Goal: Task Accomplishment & Management: Manage account settings

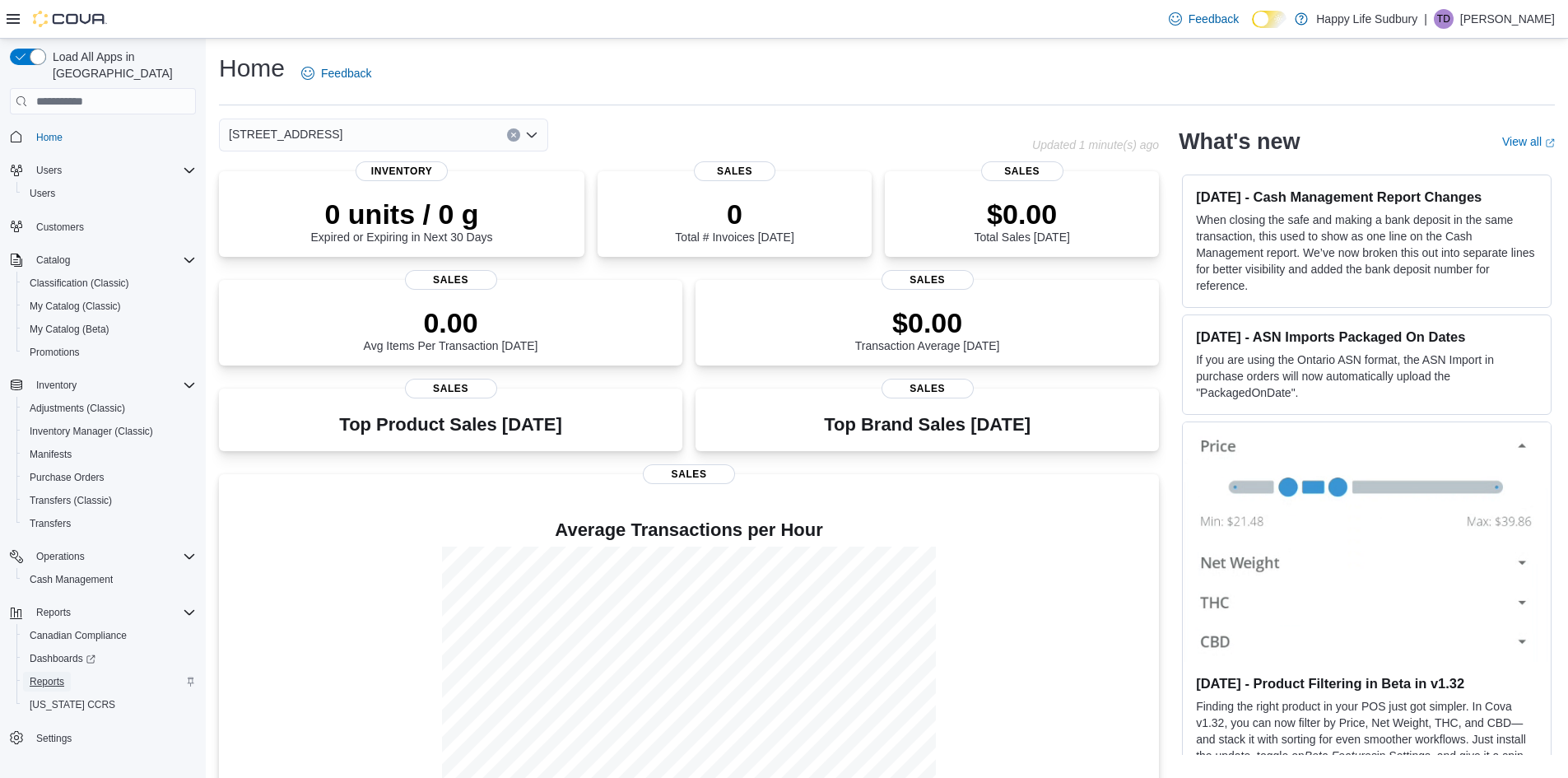
click at [55, 672] on span "Reports" at bounding box center [46, 682] width 34 height 20
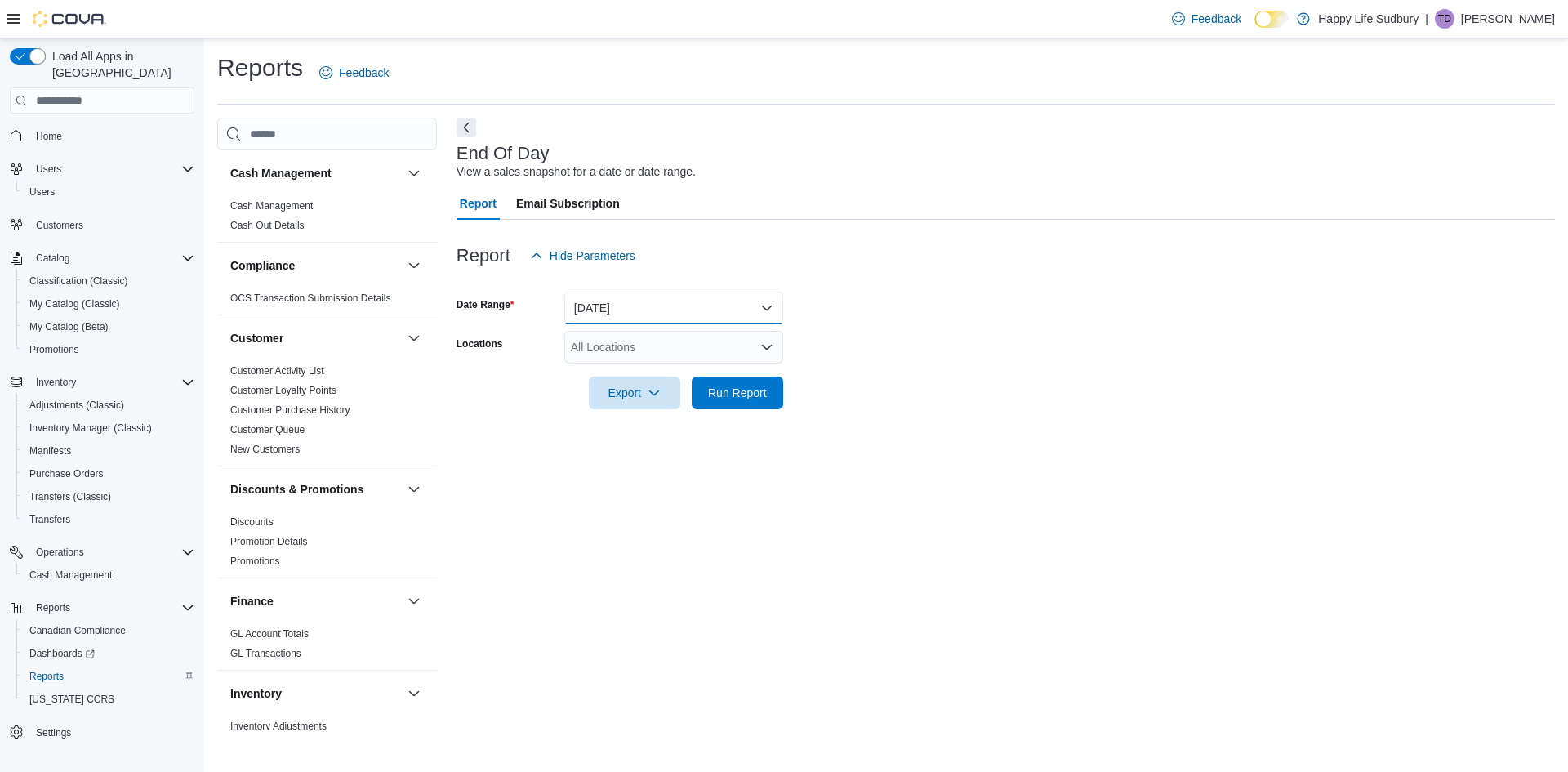
click at [740, 312] on button "Today" at bounding box center [674, 307] width 219 height 32
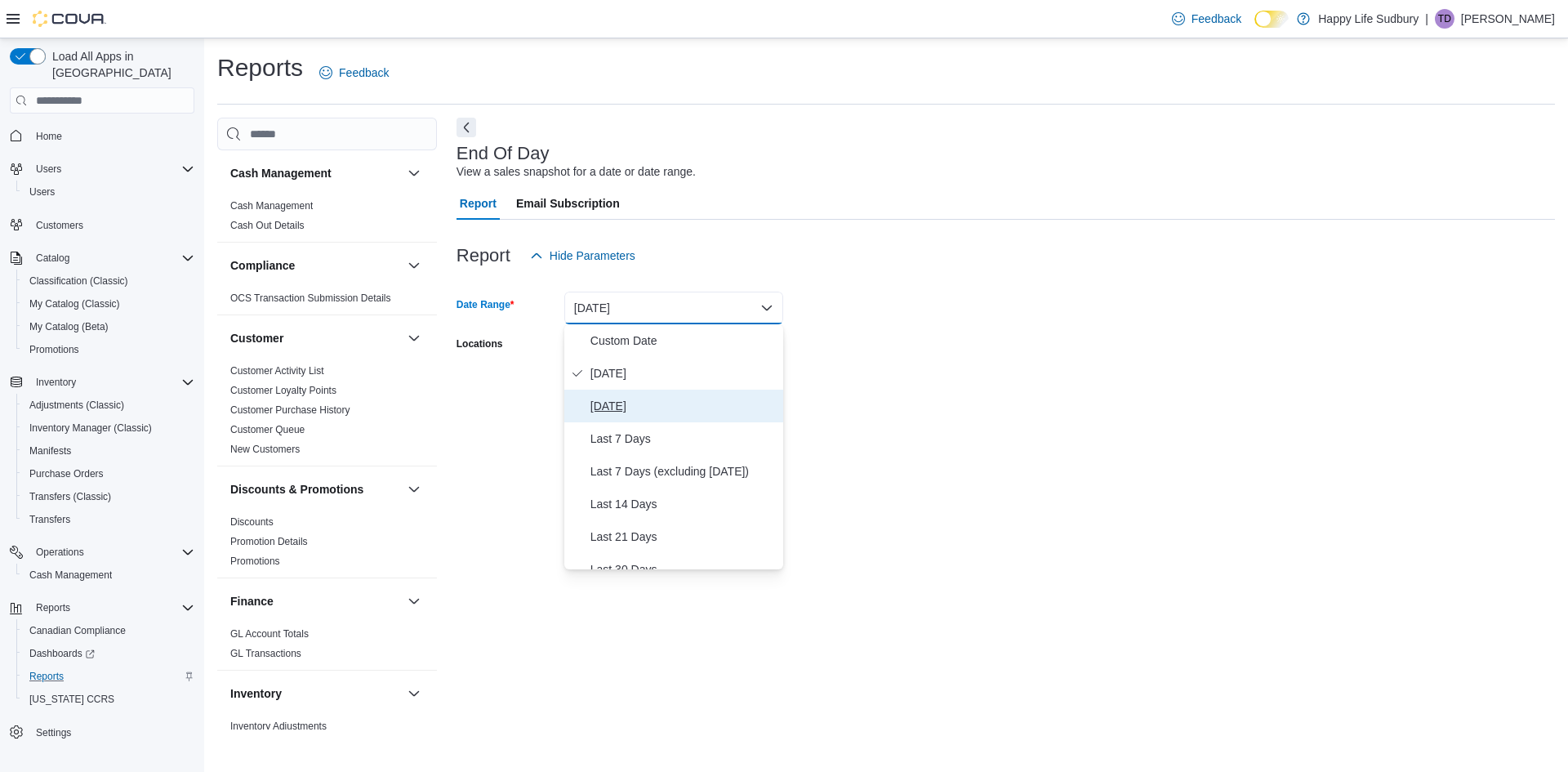
click at [626, 399] on span "Yesterday" at bounding box center [683, 406] width 186 height 20
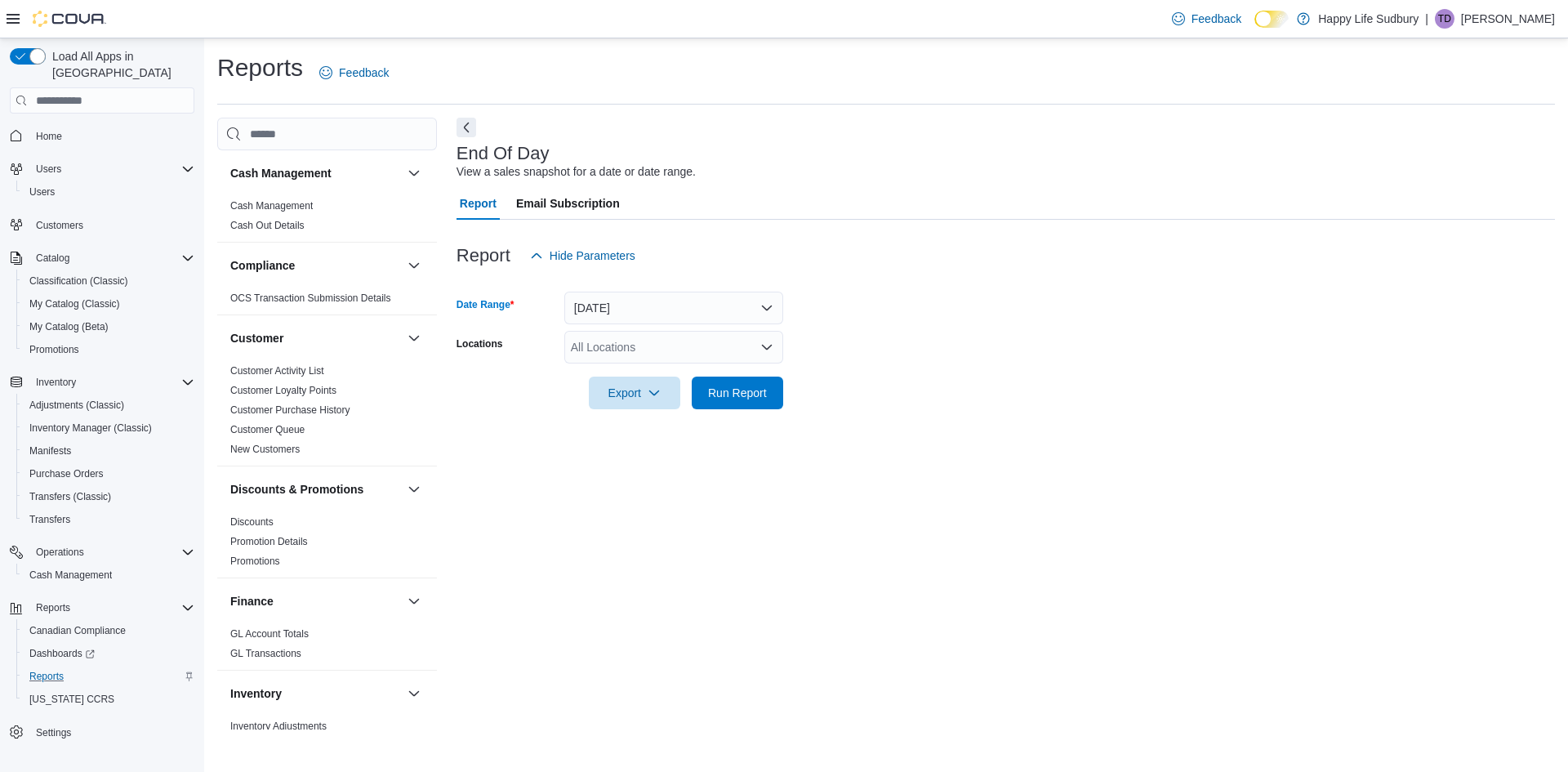
click at [950, 440] on div "End Of Day View a sales snapshot for a date or date range. Report Email Subscri…" at bounding box center [1005, 423] width 1098 height 612
click at [731, 360] on div "All Locations" at bounding box center [674, 346] width 219 height 32
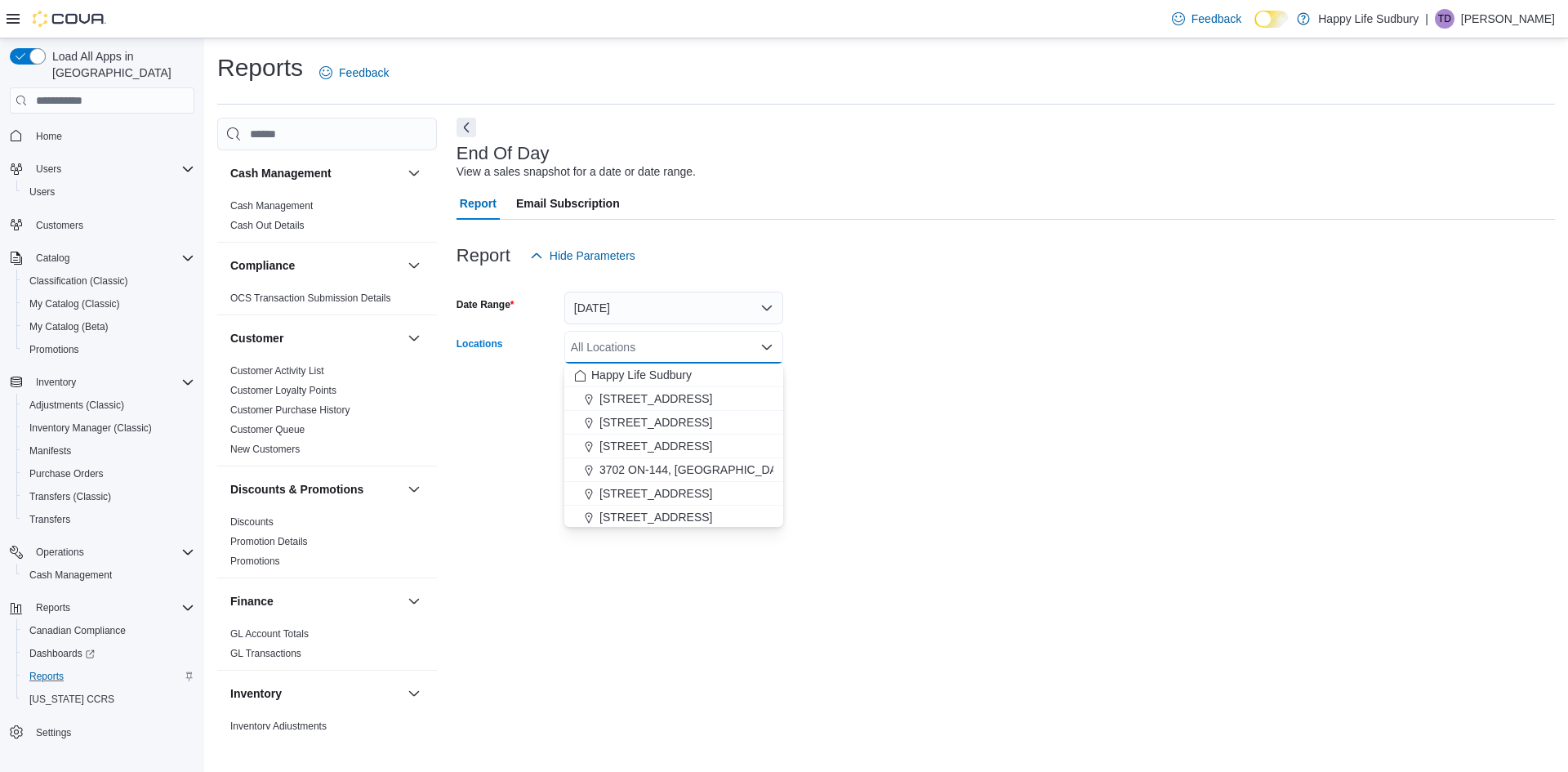
click at [731, 346] on div "All Locations" at bounding box center [674, 346] width 219 height 32
click at [669, 513] on span "42 Lakeshore Dr, North Bay" at bounding box center [656, 517] width 113 height 17
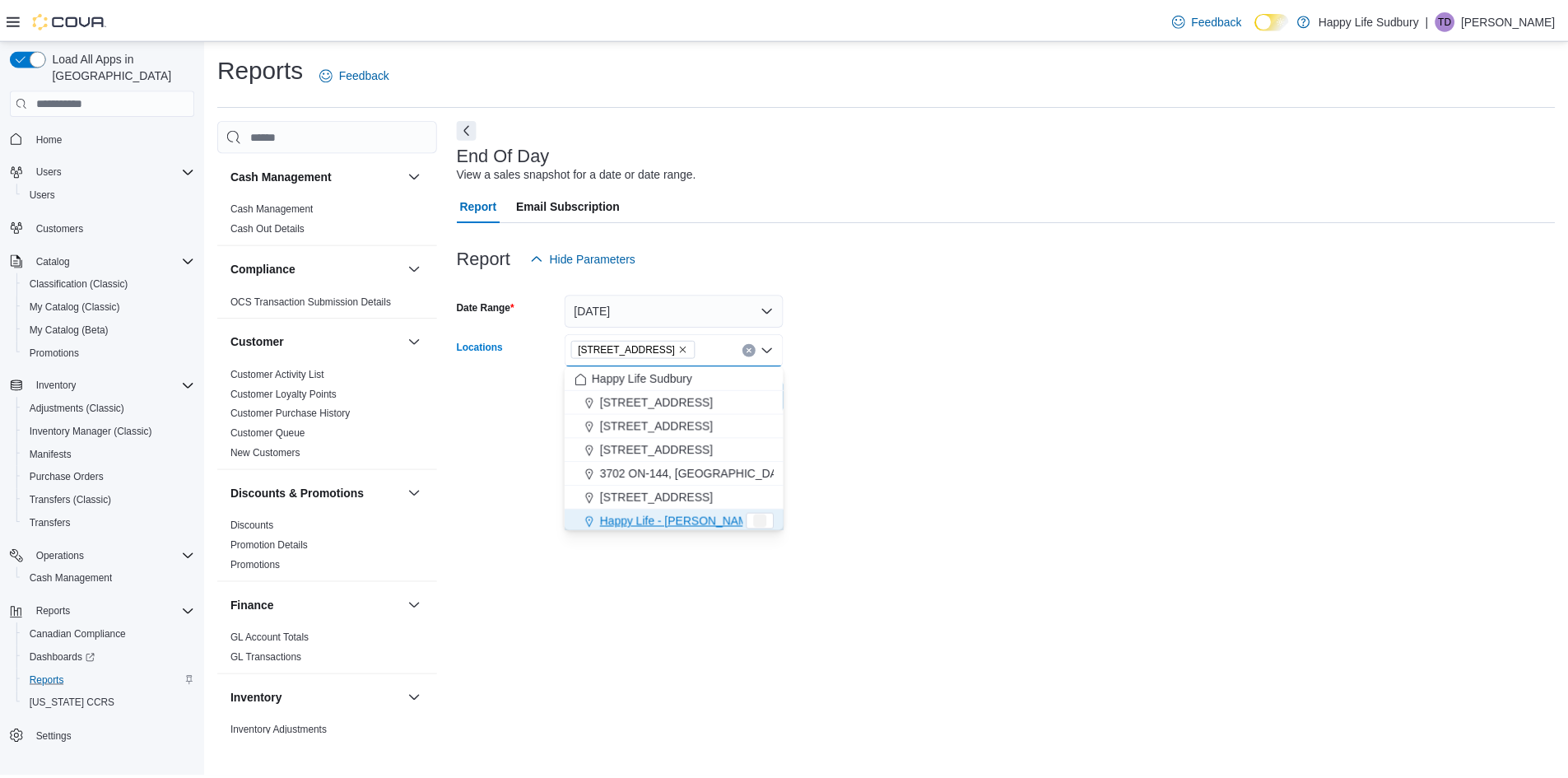
scroll to position [3, 0]
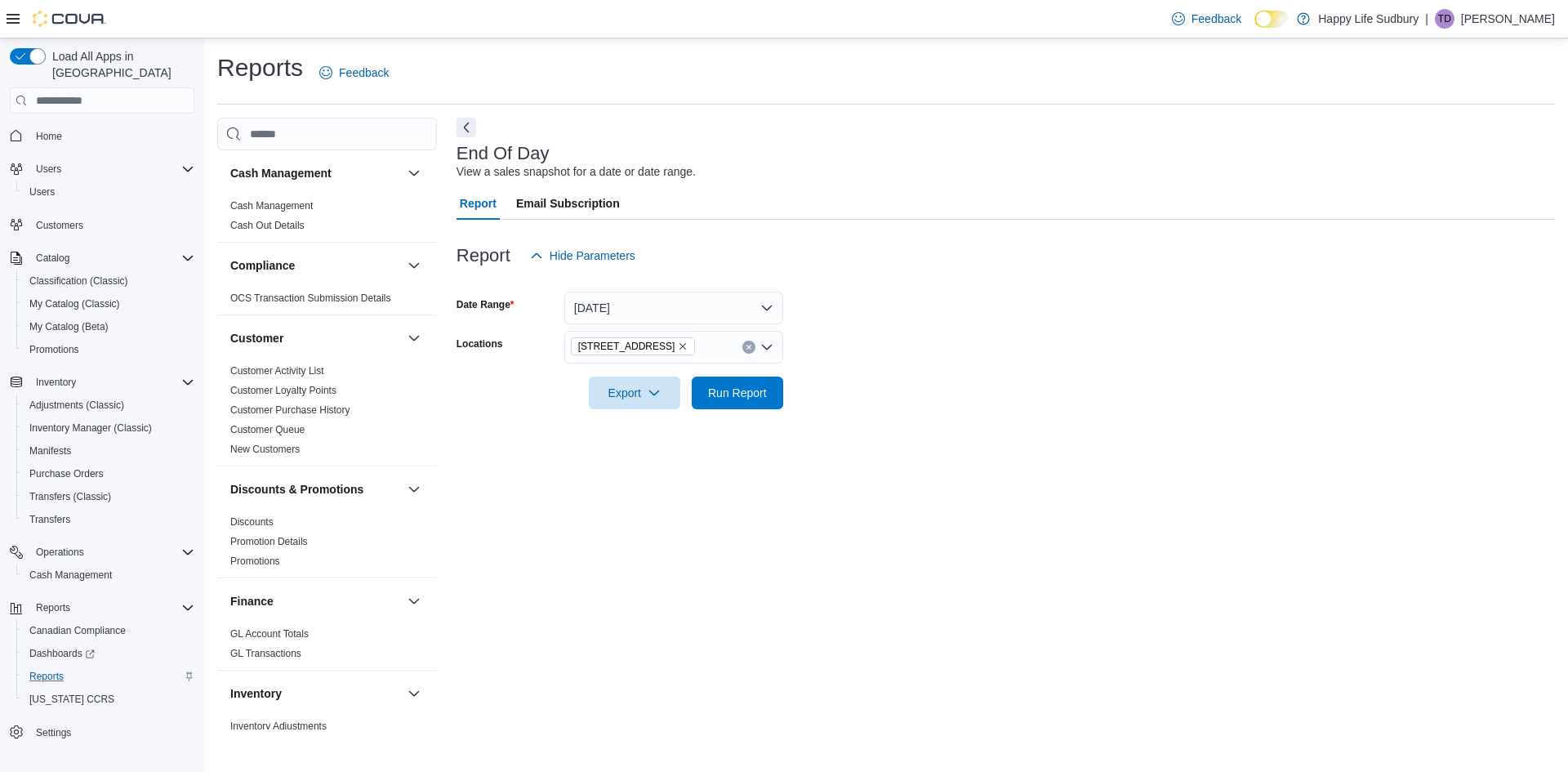
click at [876, 420] on div at bounding box center [1005, 419] width 1098 height 20
click at [738, 391] on span "Run Report" at bounding box center [737, 392] width 59 height 17
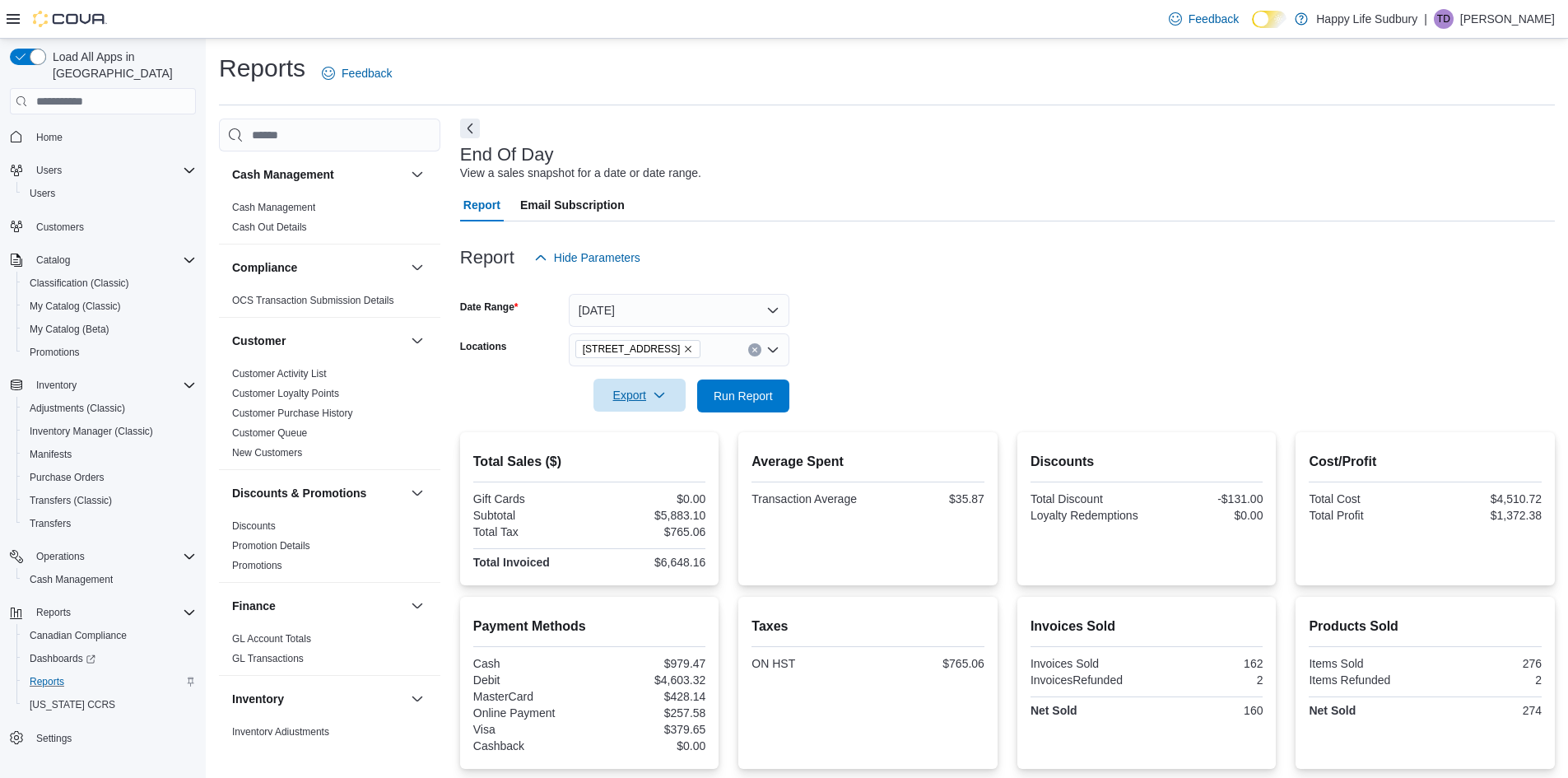
click at [638, 389] on span "Export" at bounding box center [639, 395] width 73 height 33
click at [645, 468] on span "Export to Pdf" at bounding box center [642, 462] width 74 height 13
click at [68, 570] on span "Cash Management" at bounding box center [70, 580] width 83 height 20
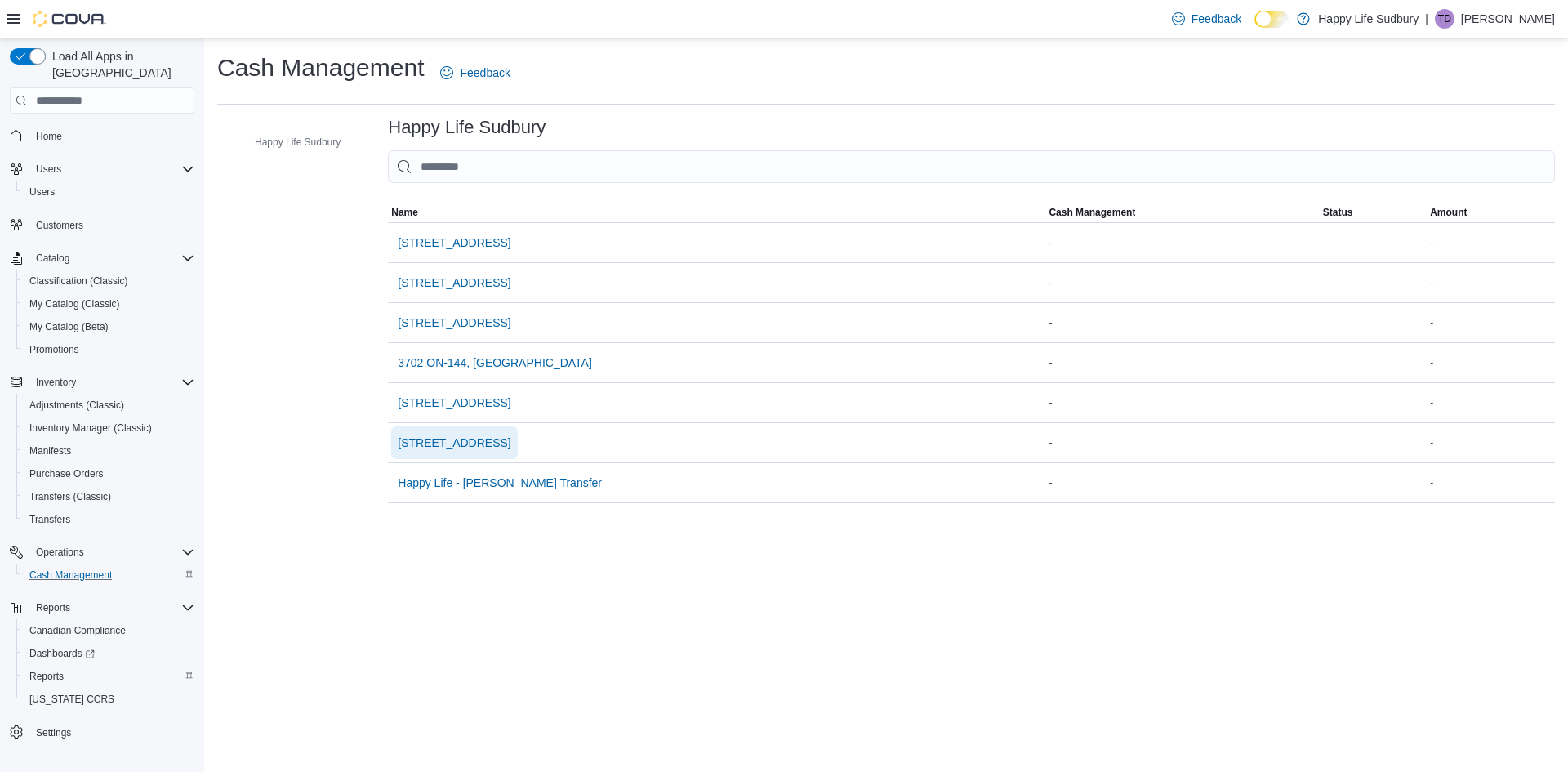
click at [464, 448] on span "42 Lakeshore Dr, North Bay" at bounding box center [454, 442] width 113 height 17
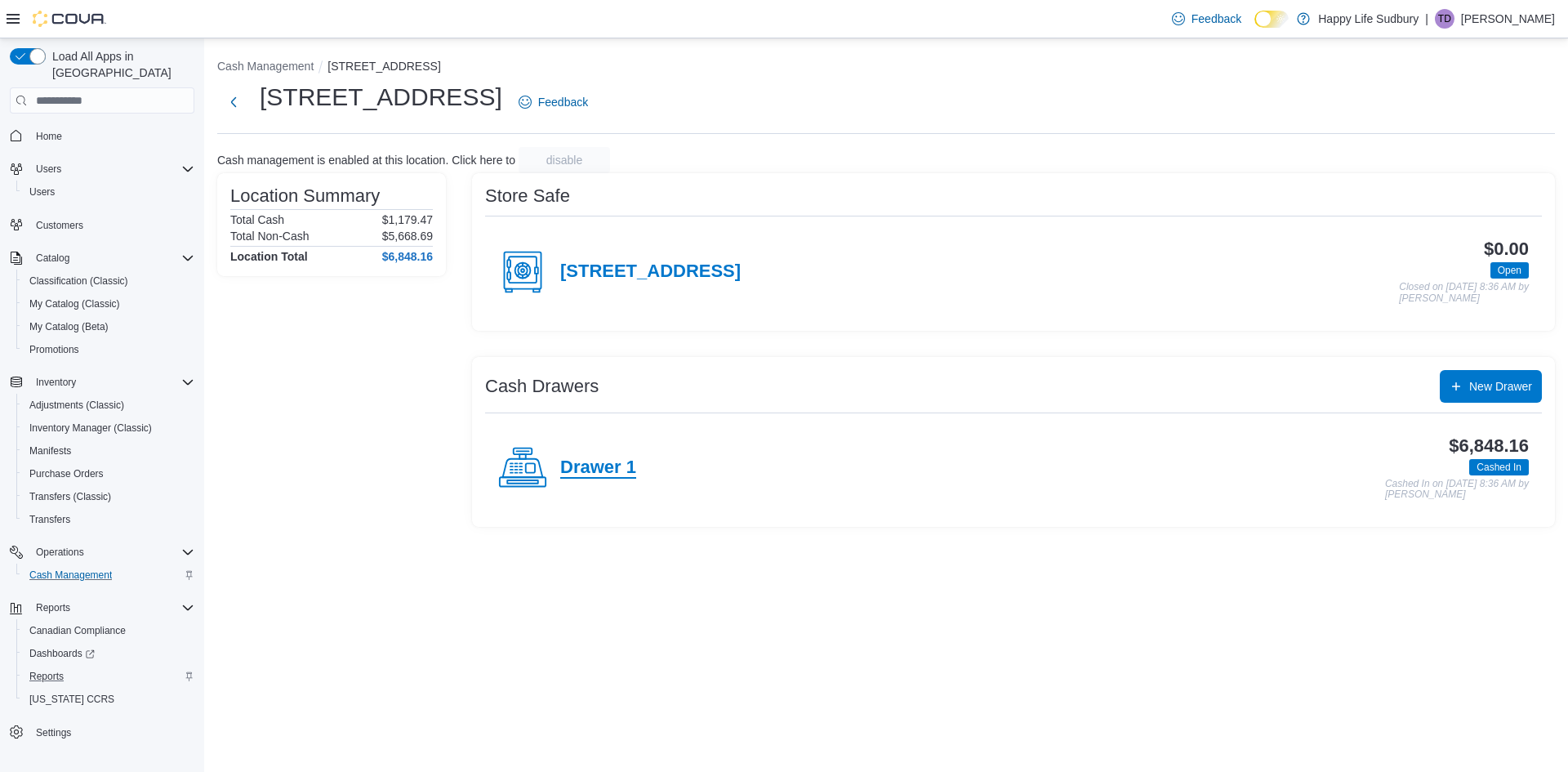
click at [597, 458] on h4 "Drawer 1" at bounding box center [598, 468] width 76 height 22
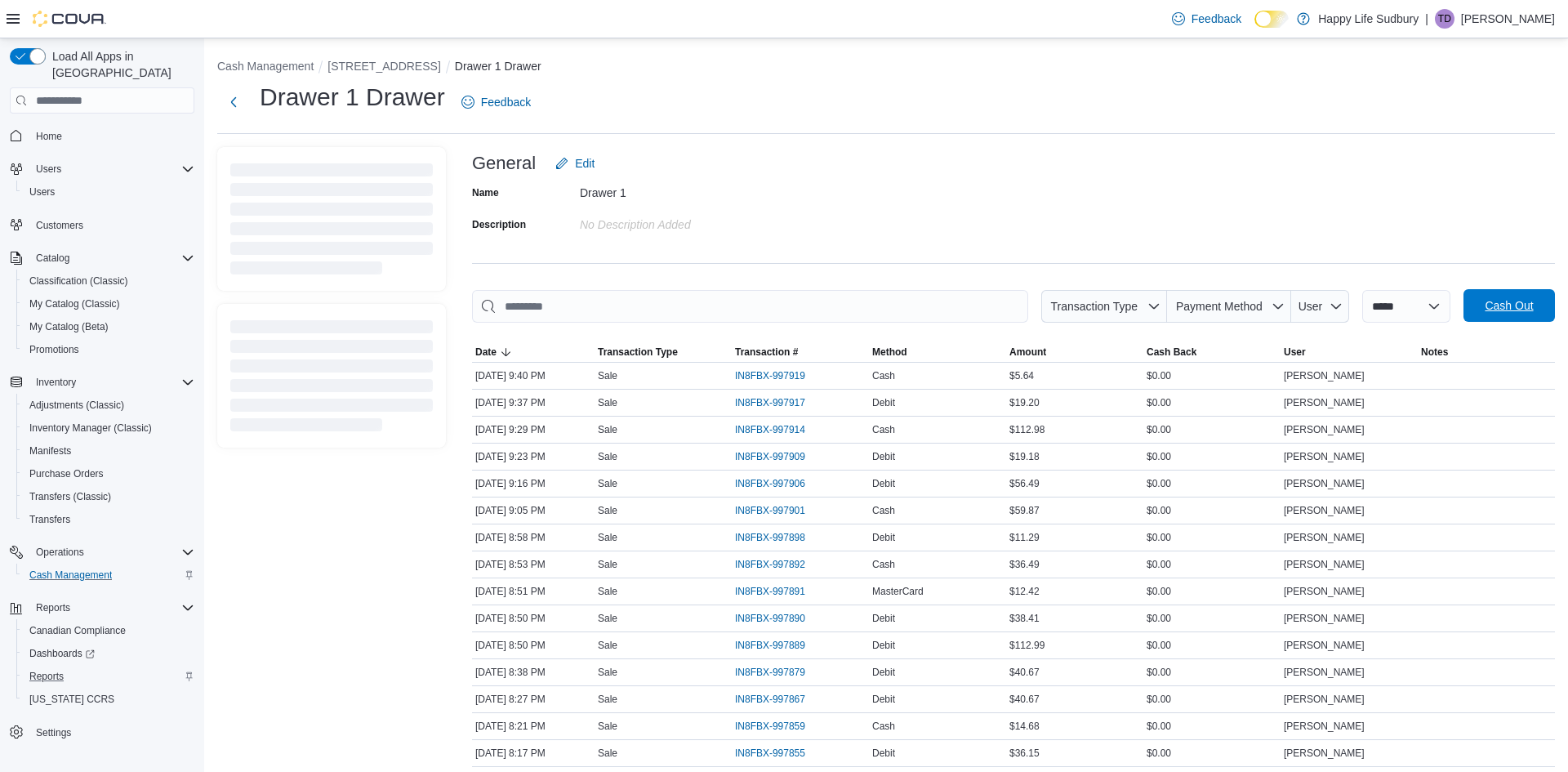
click at [1497, 314] on span "Cash Out" at bounding box center [1509, 305] width 48 height 17
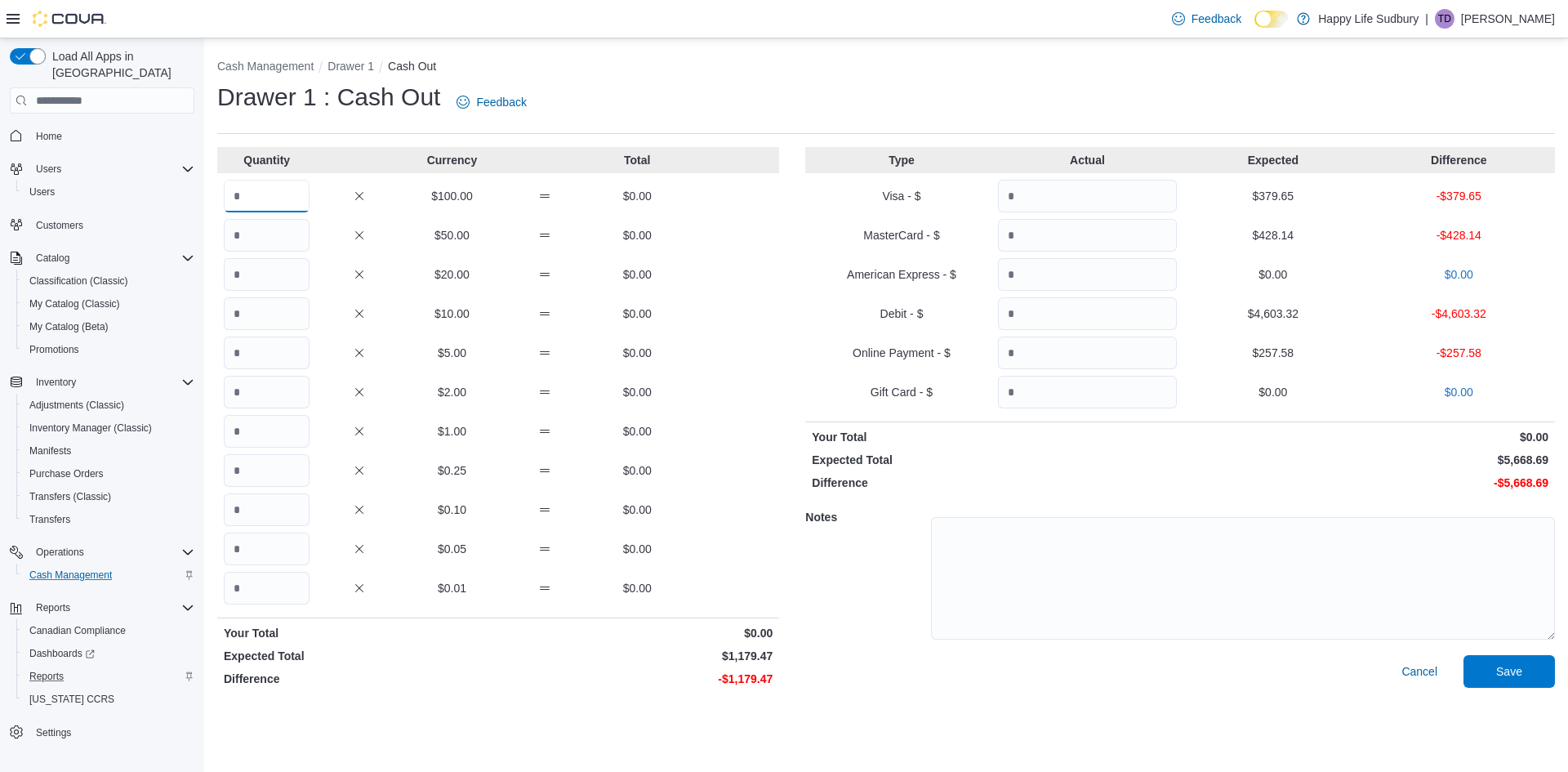
click at [271, 200] on input "Quantity" at bounding box center [266, 195] width 85 height 32
type input "*"
click at [1500, 668] on span "Save" at bounding box center [1508, 671] width 26 height 17
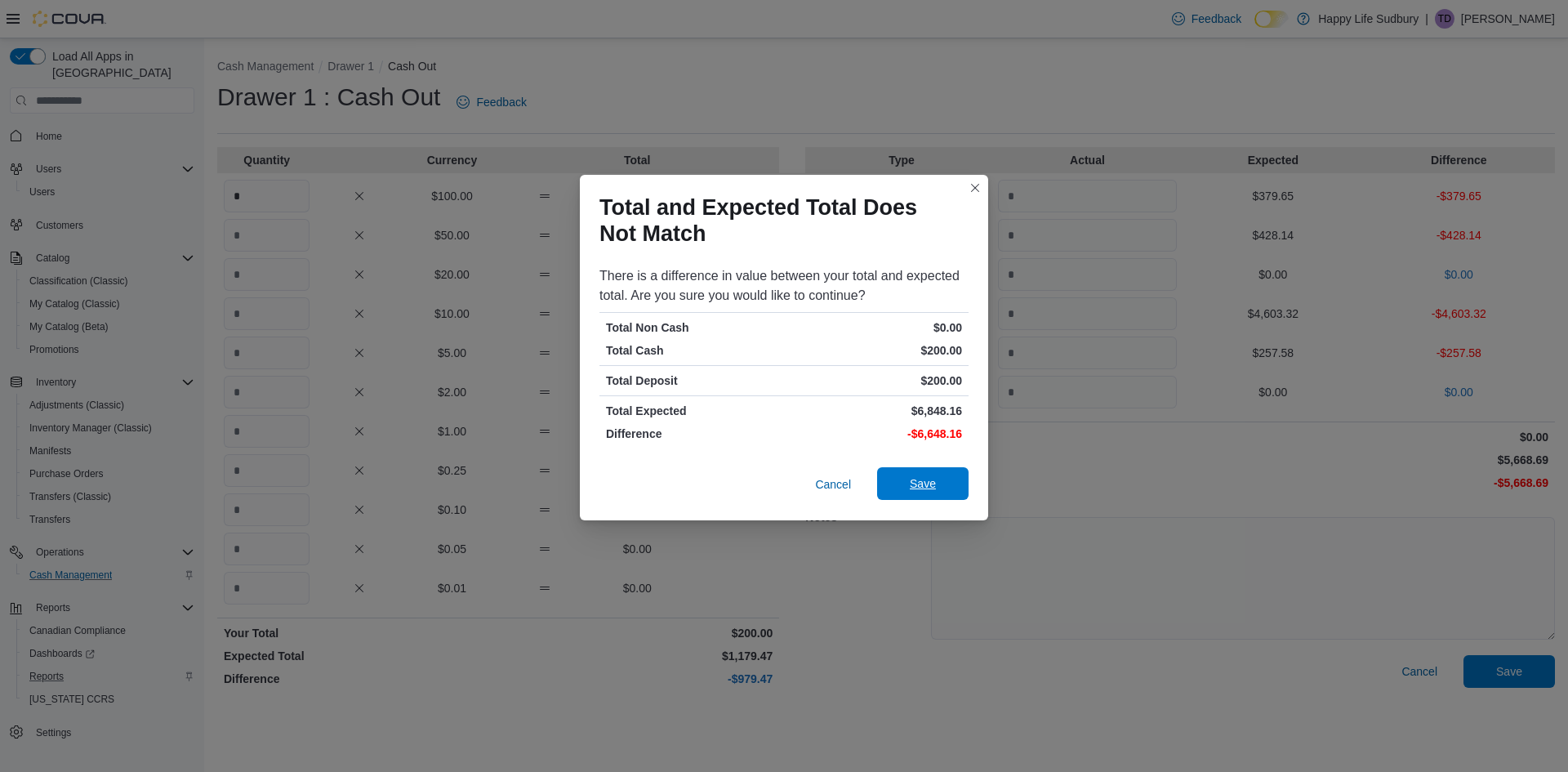
click at [943, 493] on span "Save" at bounding box center [922, 483] width 72 height 32
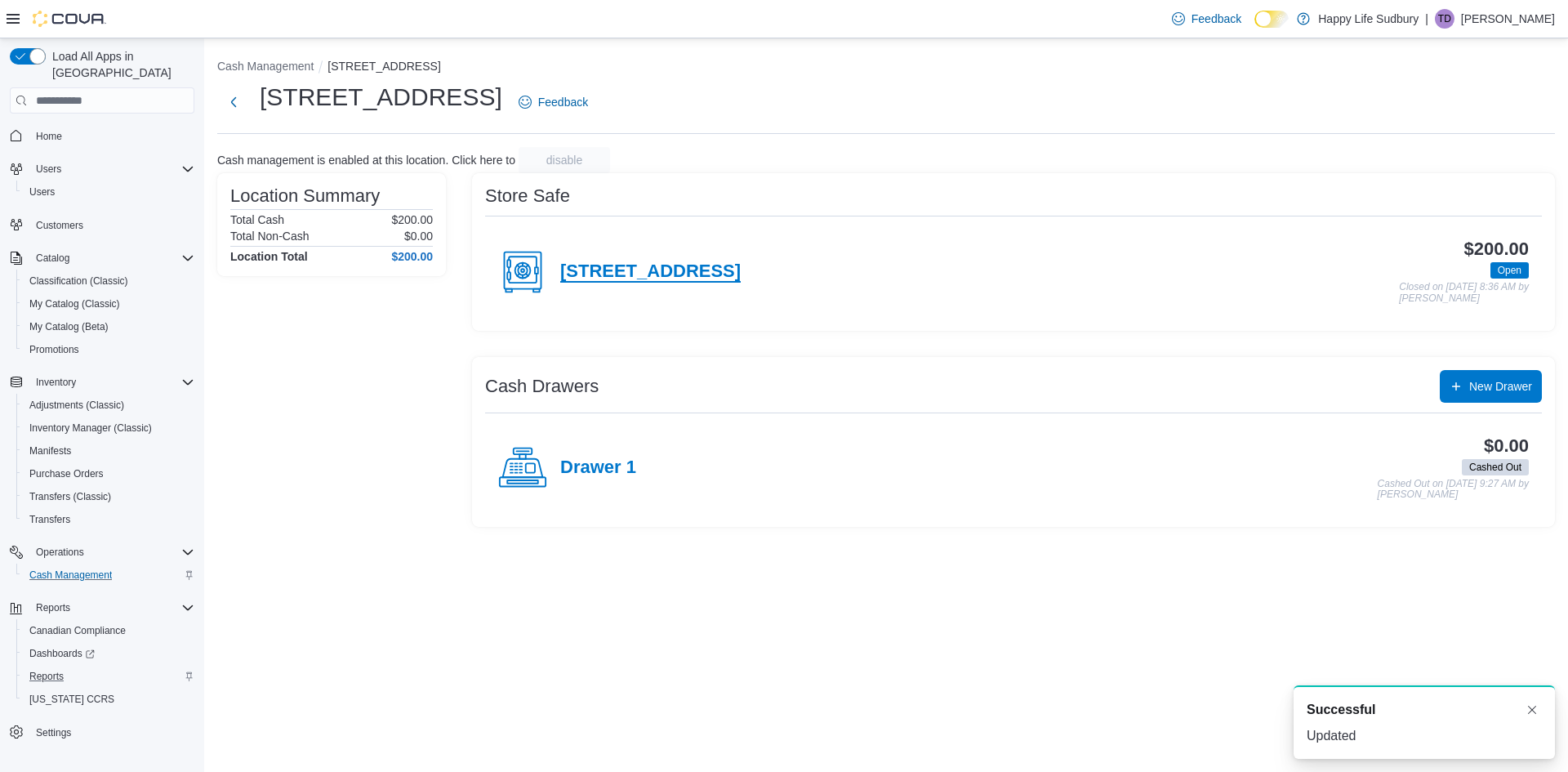
click at [637, 266] on h4 "42 Lakeshore Dr, North Bay" at bounding box center [650, 272] width 180 height 22
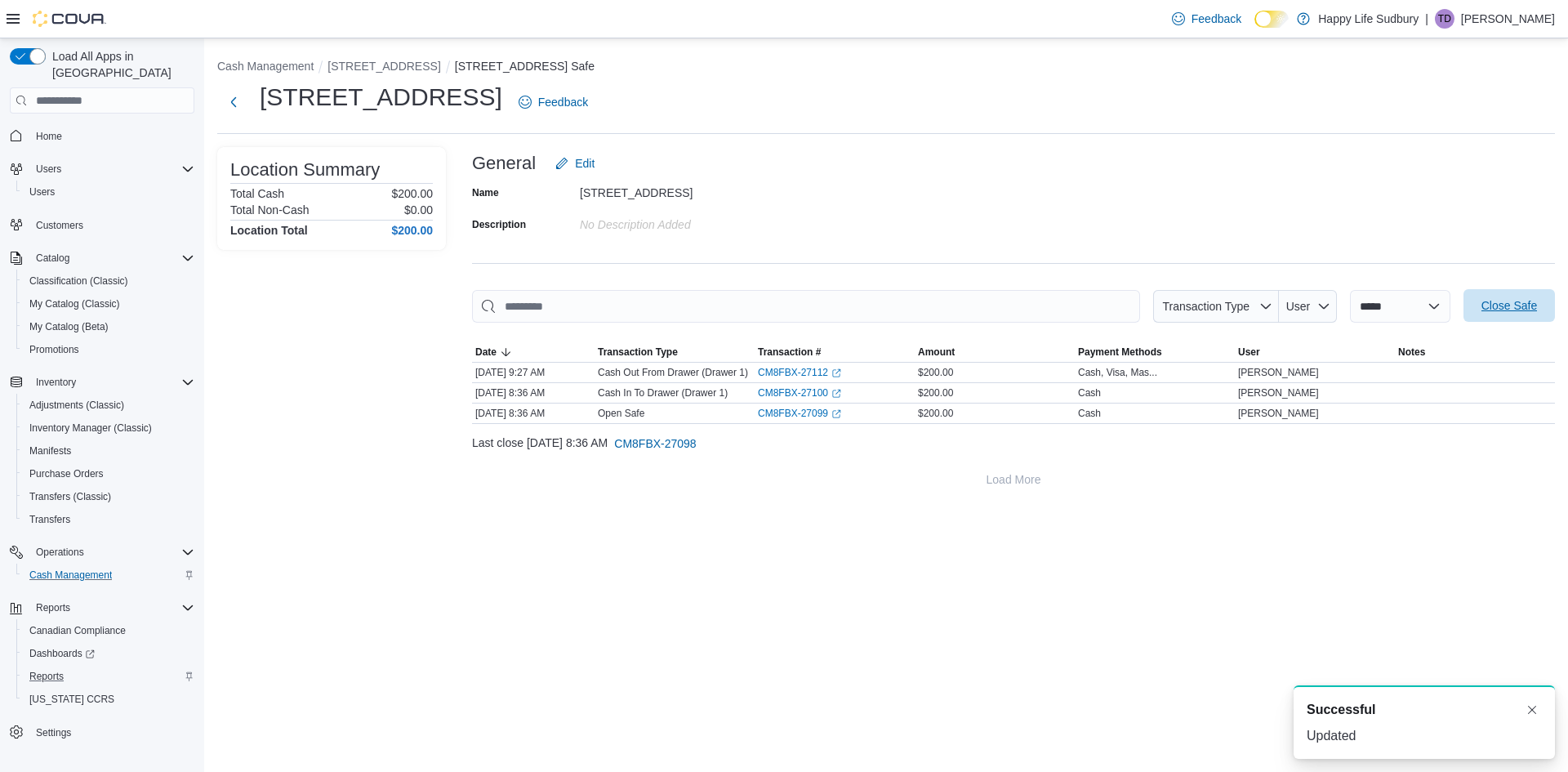
click at [1536, 301] on span "Close Safe" at bounding box center [1509, 305] width 56 height 17
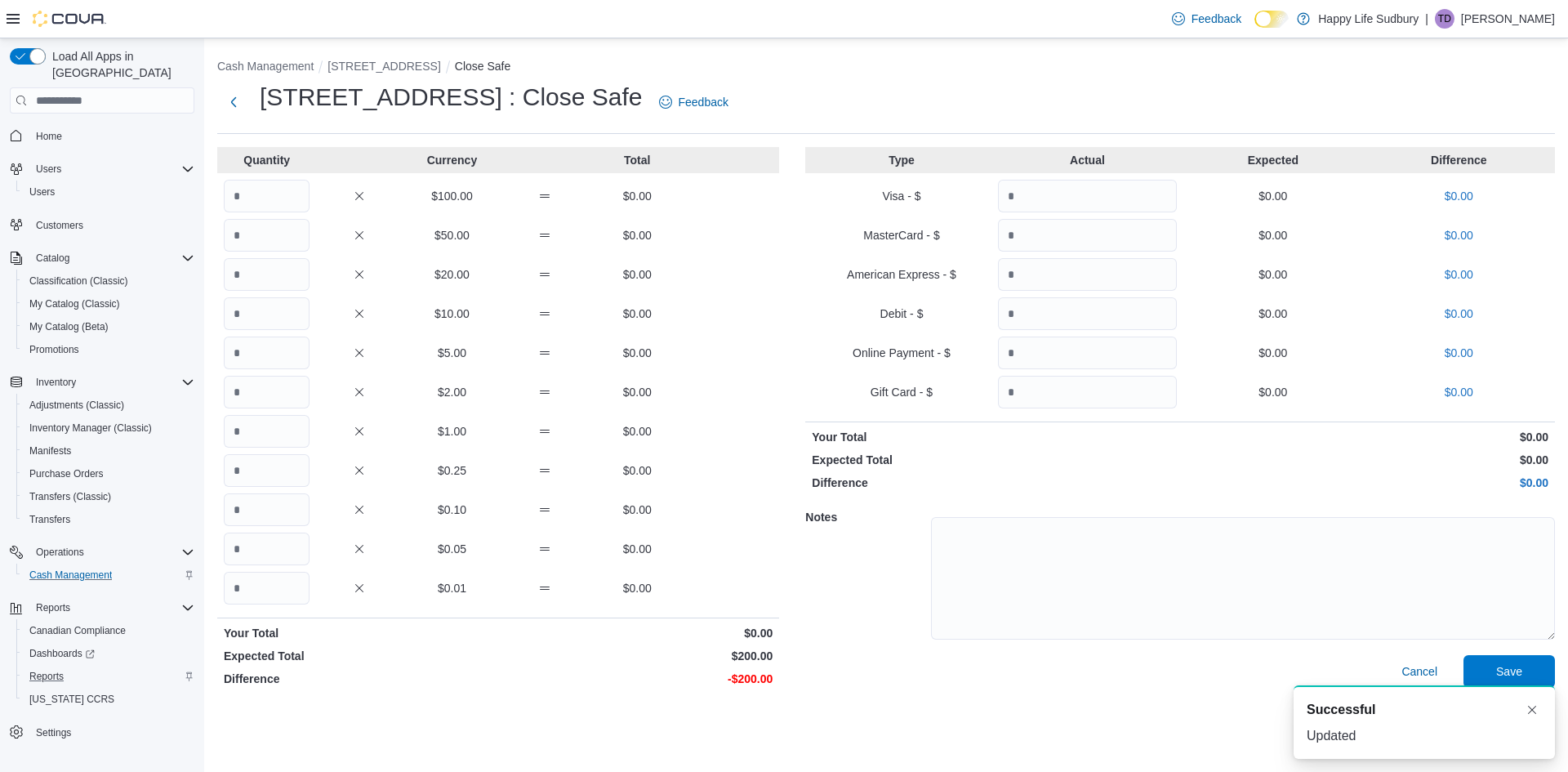
click at [261, 161] on p "Quantity" at bounding box center [266, 160] width 85 height 17
click at [267, 181] on input "Quantity" at bounding box center [266, 195] width 85 height 32
type input "*"
click at [1484, 672] on span "Save" at bounding box center [1509, 670] width 72 height 32
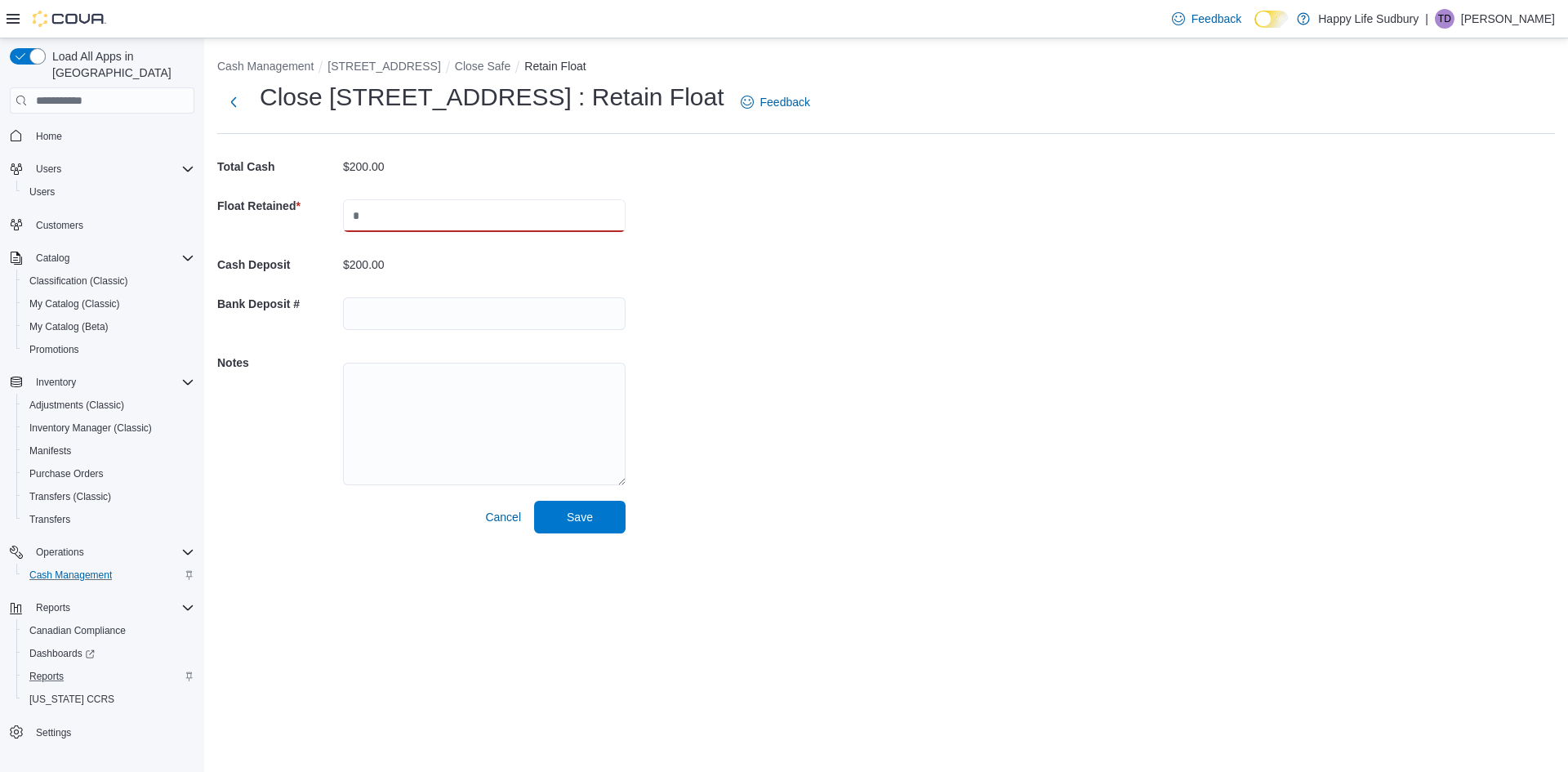
drag, startPoint x: 408, startPoint y: 208, endPoint x: 400, endPoint y: 212, distance: 8.9
click at [408, 208] on input "text" at bounding box center [484, 215] width 282 height 32
type input "***"
click at [580, 520] on span "Save" at bounding box center [579, 516] width 26 height 17
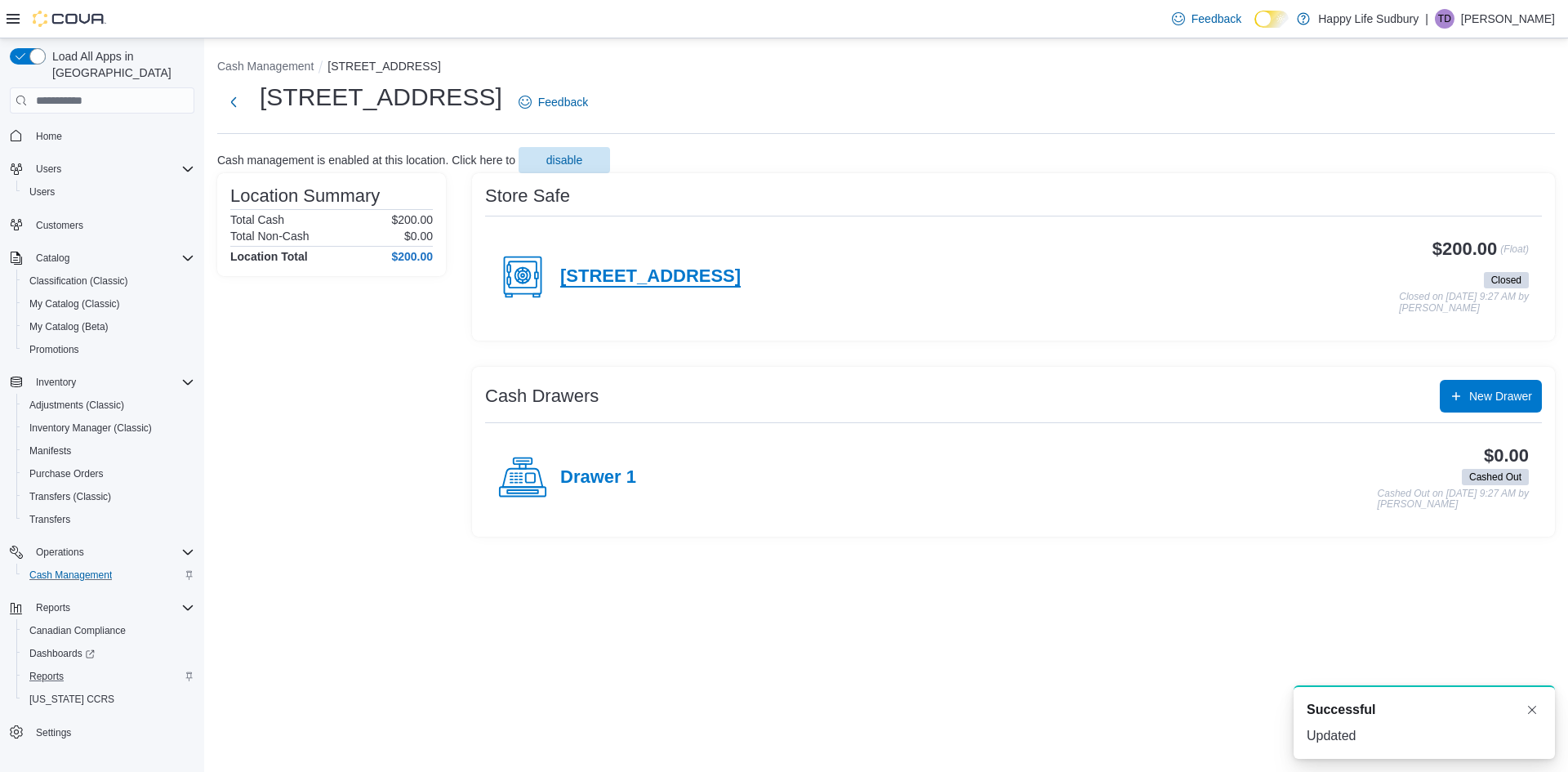
click at [600, 279] on h4 "42 Lakeshore Dr, North Bay" at bounding box center [650, 277] width 180 height 22
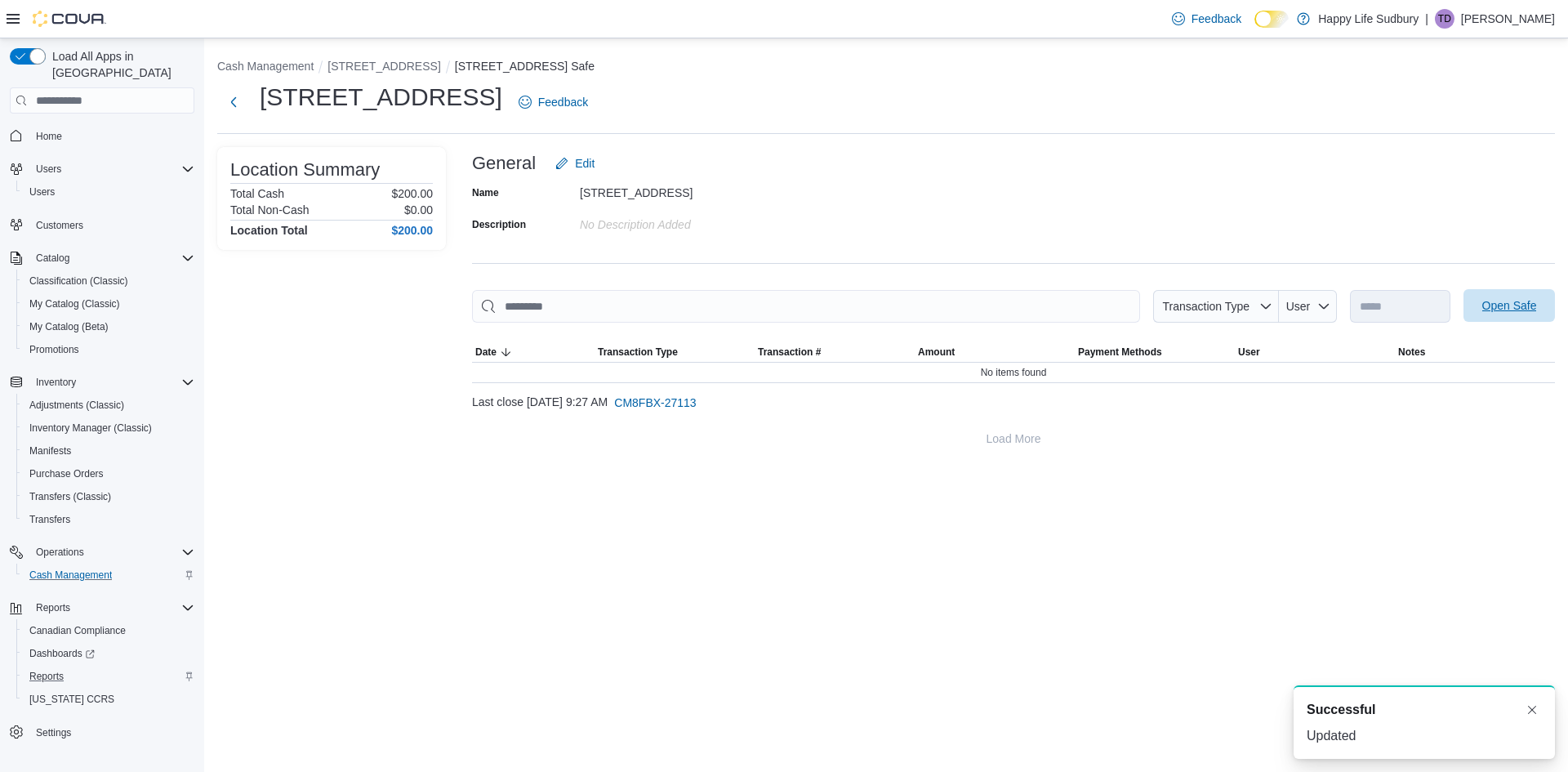
click at [1503, 305] on span "Open Safe" at bounding box center [1510, 305] width 55 height 17
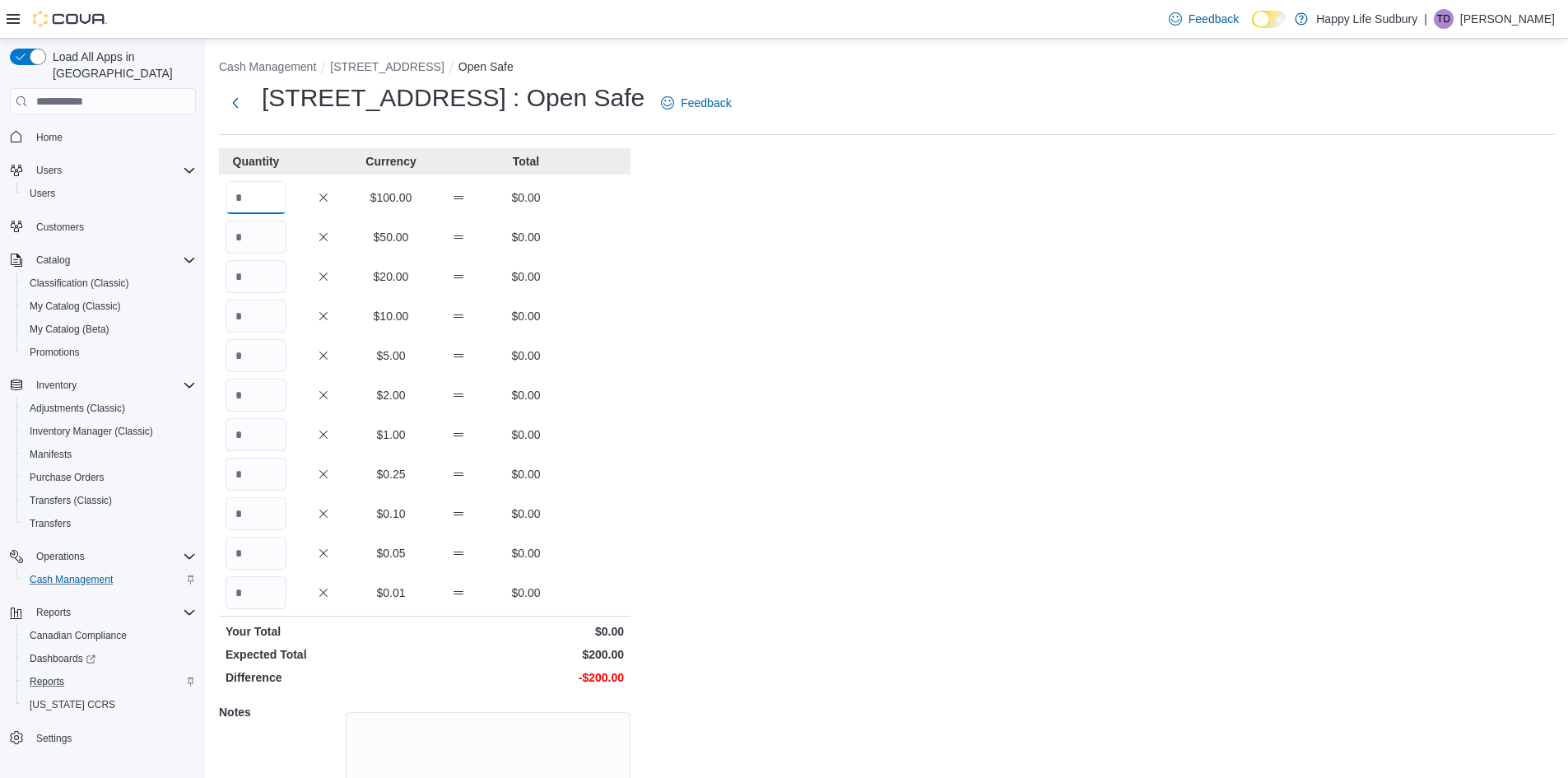
click at [271, 201] on input "Quantity" at bounding box center [256, 197] width 61 height 33
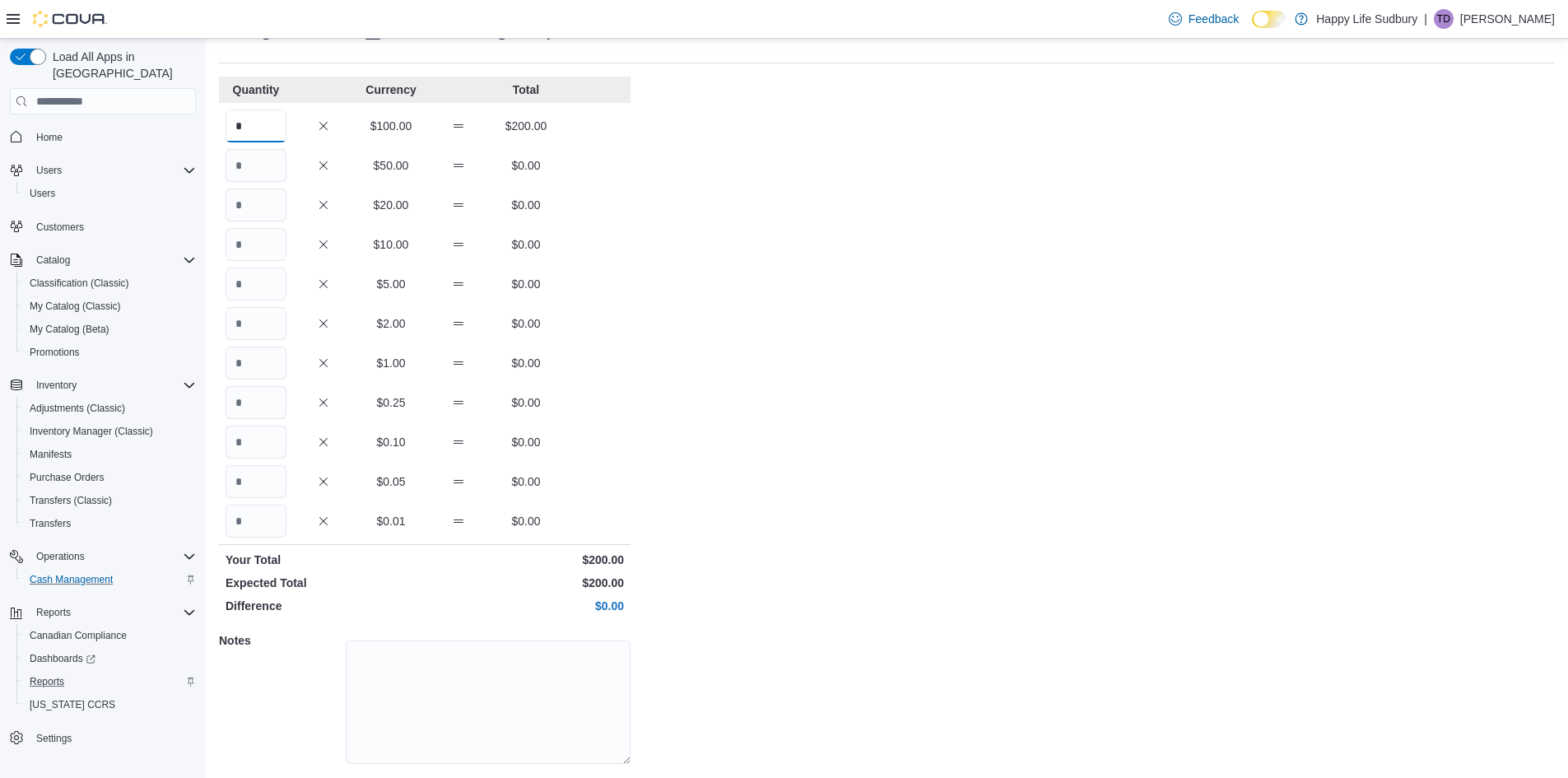
scroll to position [120, 0]
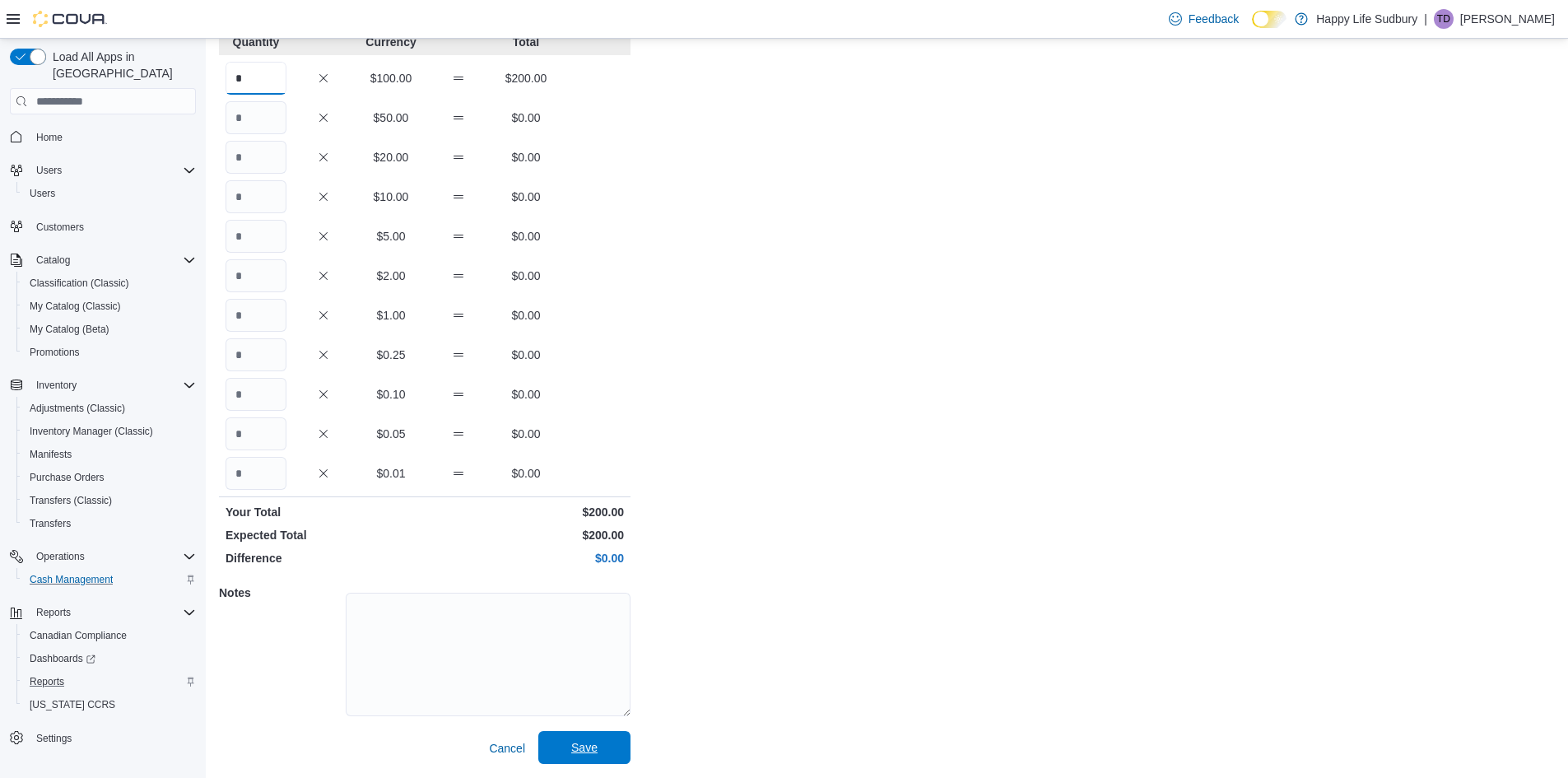
type input "*"
click at [569, 746] on span "Save" at bounding box center [584, 747] width 73 height 33
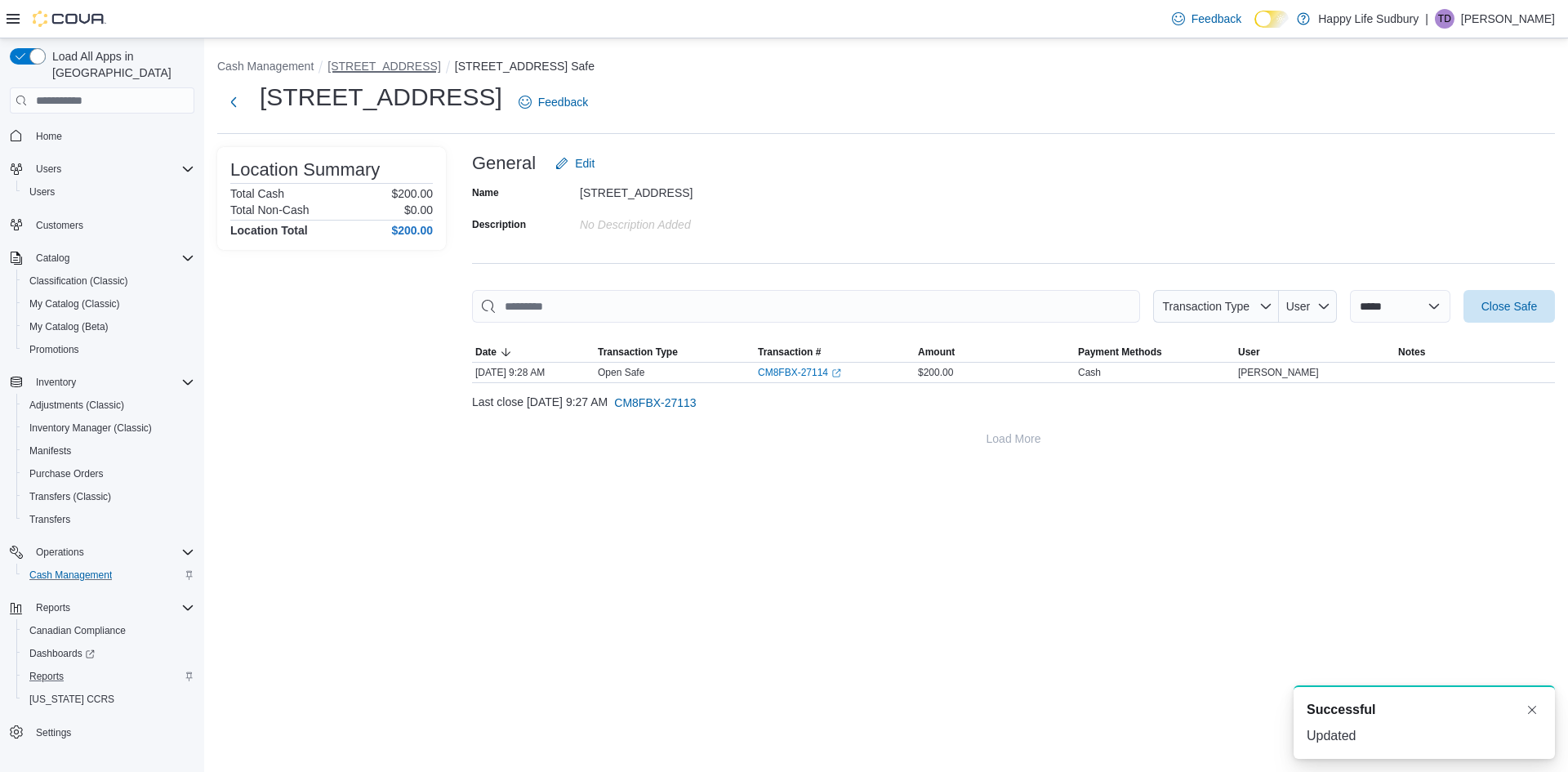
click at [384, 66] on button "42 Lakeshore Dr, North Bay" at bounding box center [384, 66] width 113 height 13
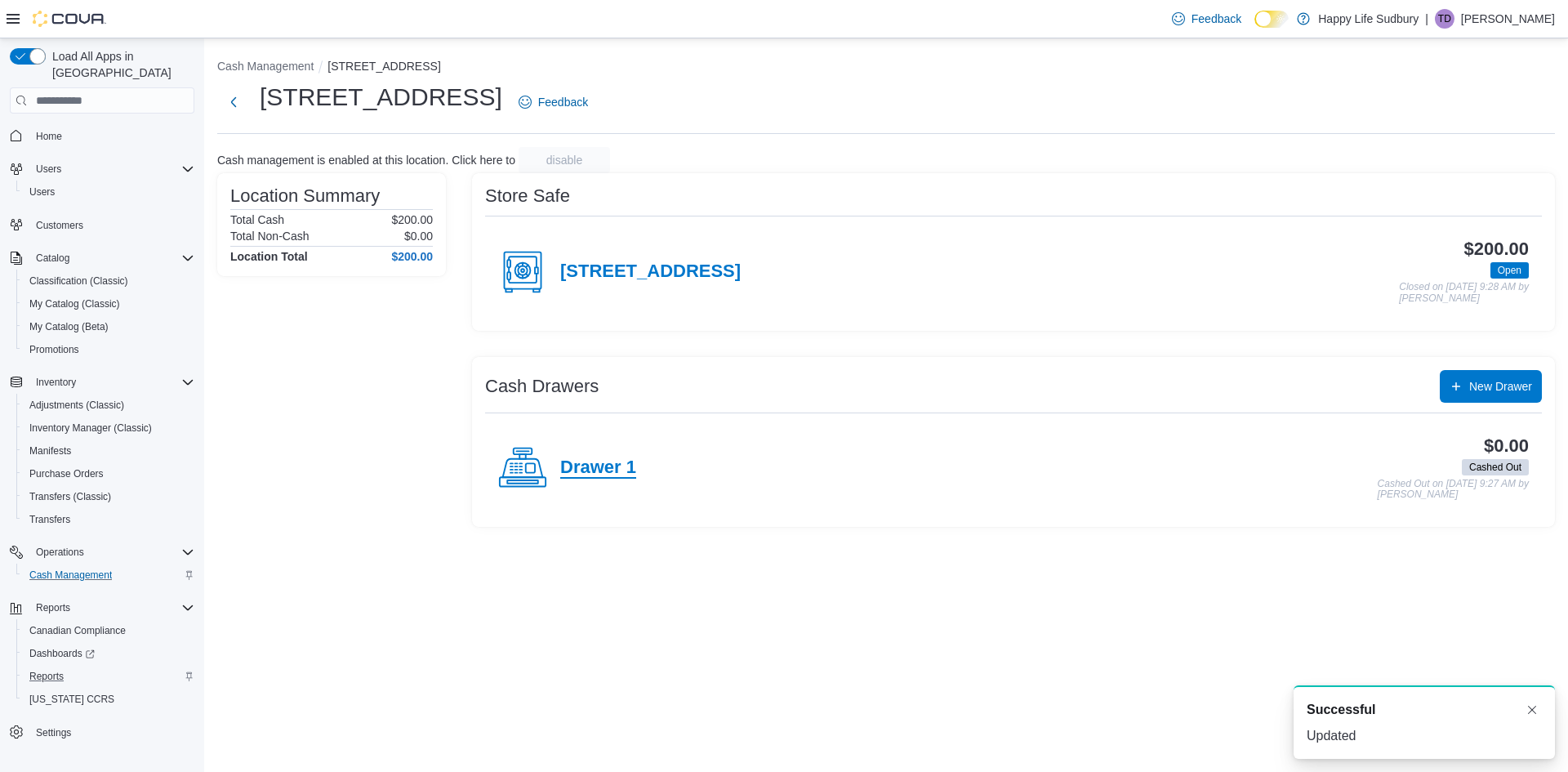
click at [590, 478] on h4 "Drawer 1" at bounding box center [598, 468] width 76 height 22
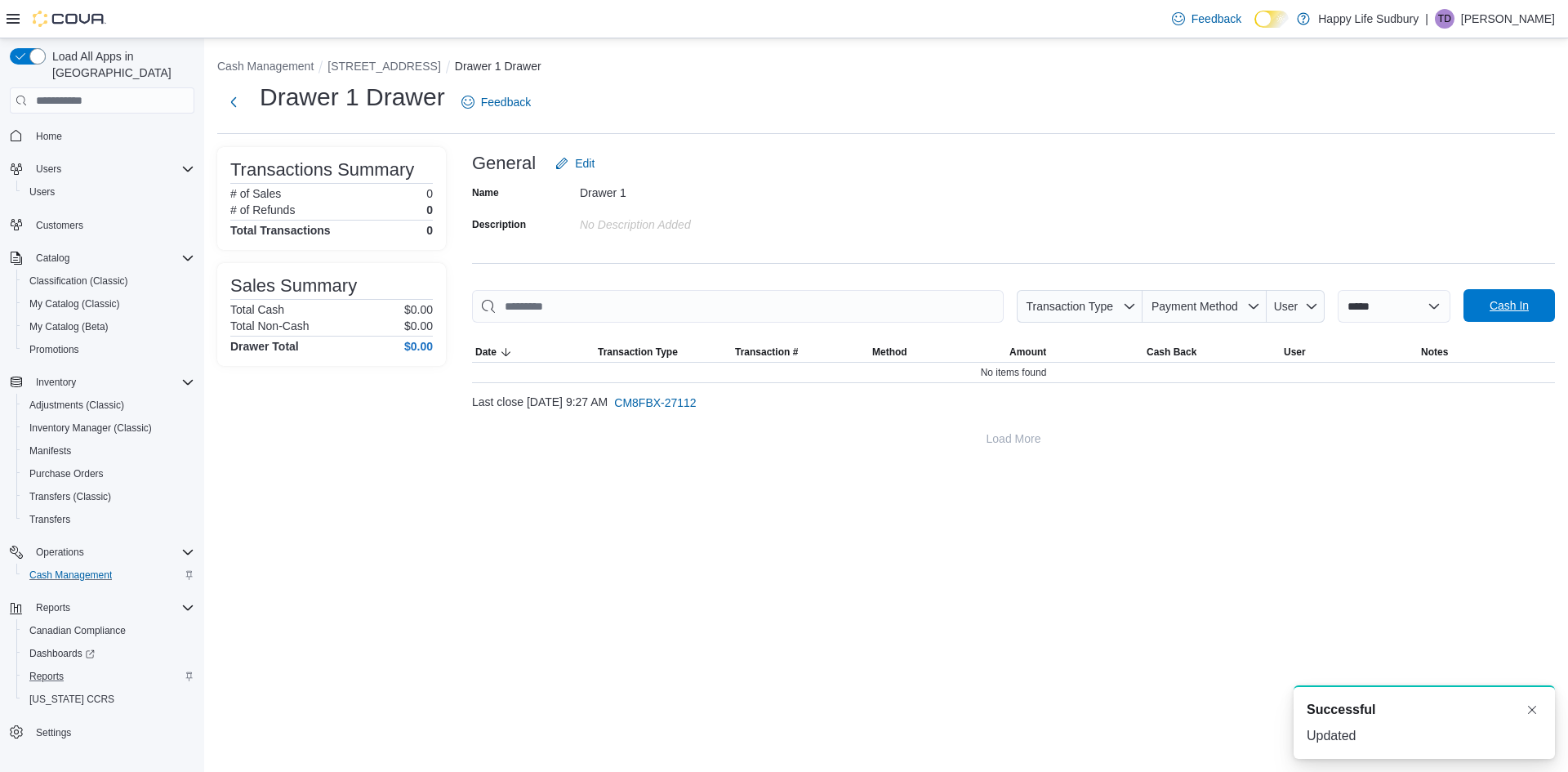
click at [1487, 304] on span "Cash In" at bounding box center [1509, 305] width 72 height 32
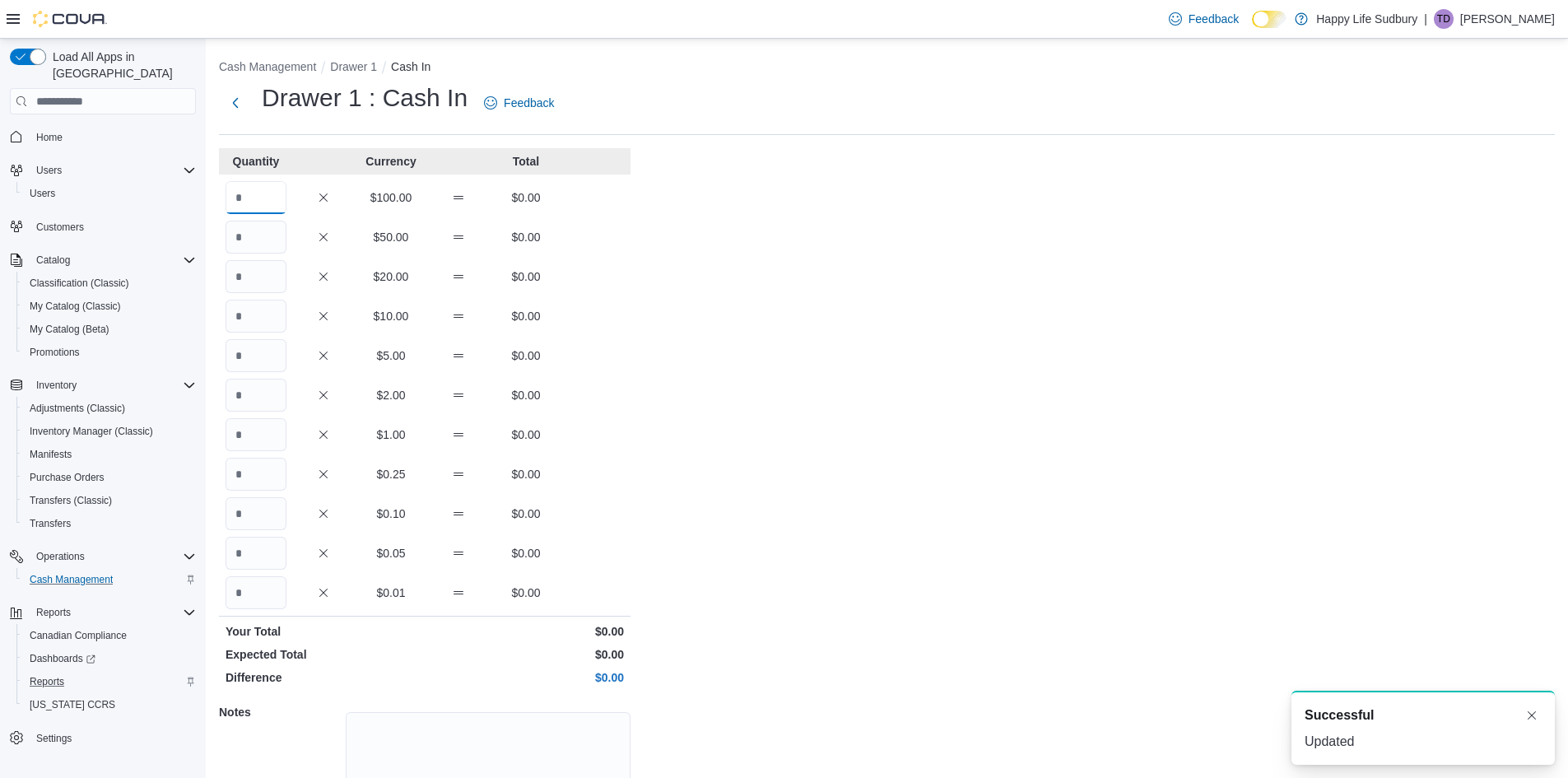
click at [249, 193] on input "Quantity" at bounding box center [256, 197] width 61 height 33
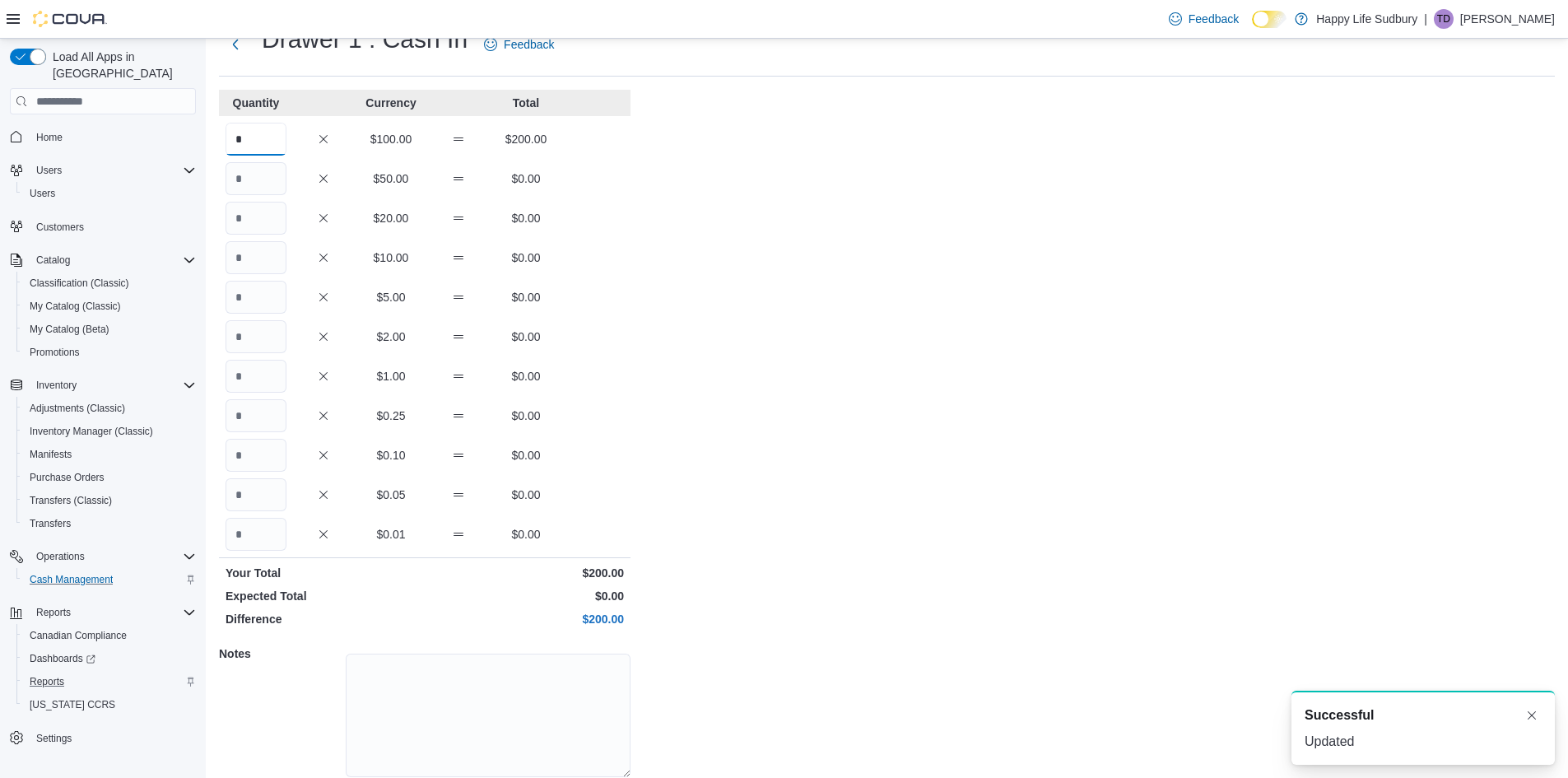
scroll to position [120, 0]
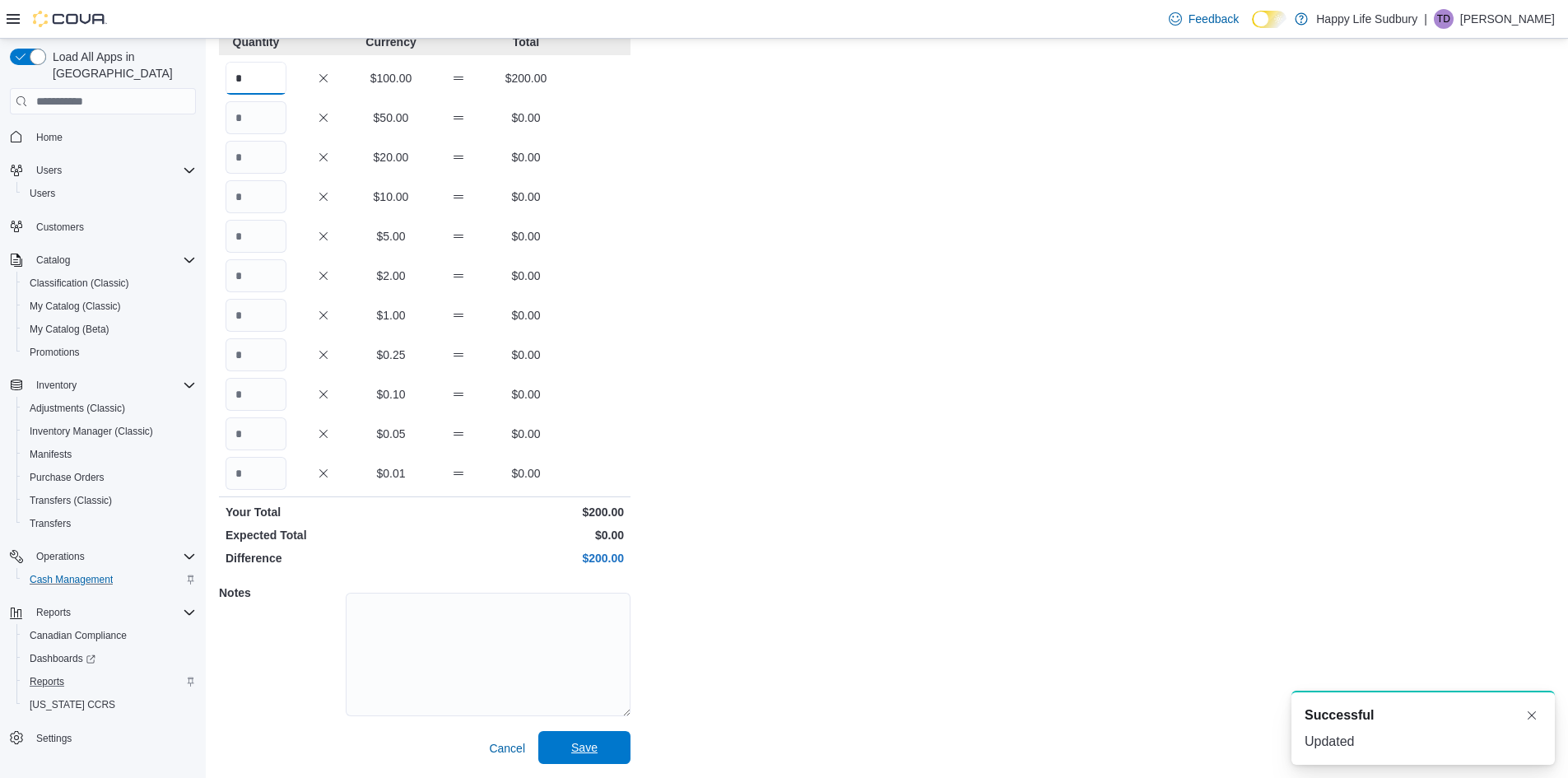
type input "*"
click at [597, 740] on span "Save" at bounding box center [584, 747] width 73 height 33
